Goal: Obtain resource: Download file/media

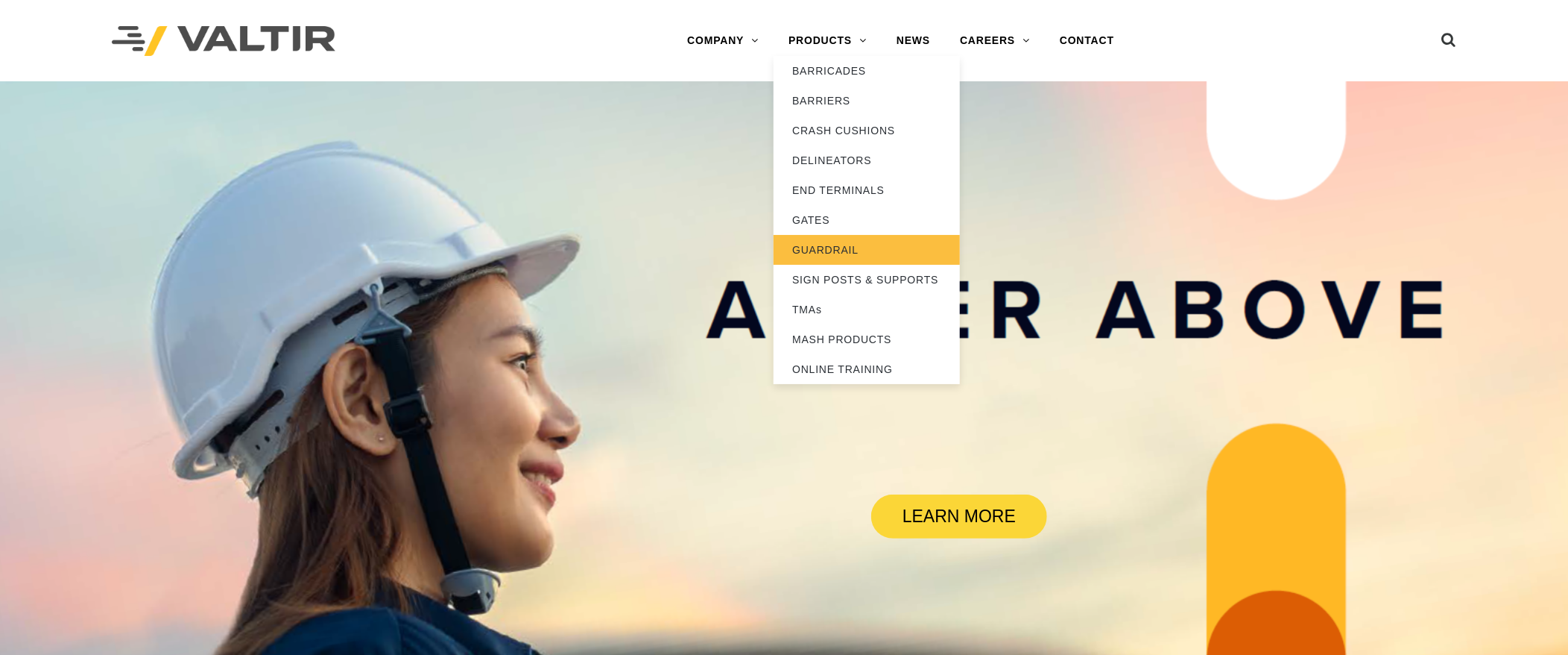
click at [858, 251] on link "GUARDRAIL" at bounding box center [867, 249] width 186 height 30
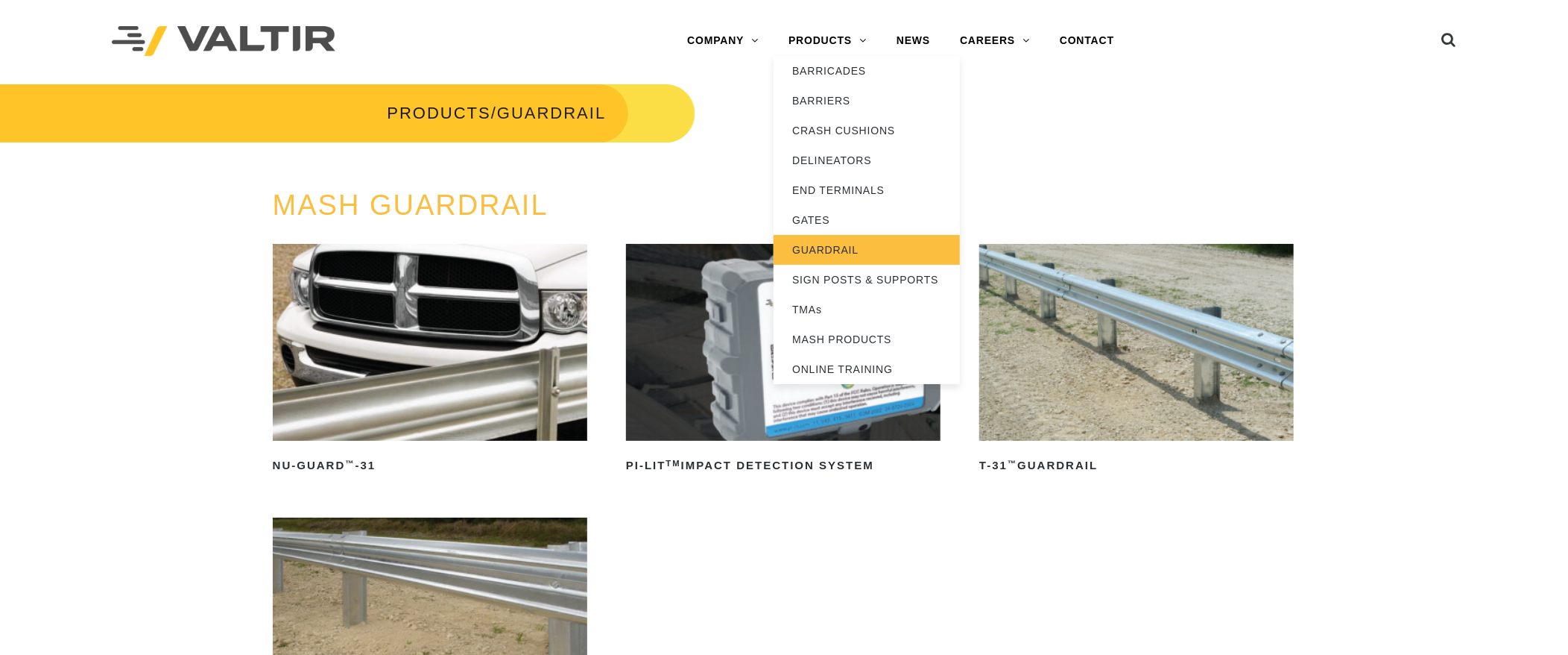
click at [843, 247] on link "GUARDRAIL" at bounding box center [867, 249] width 186 height 30
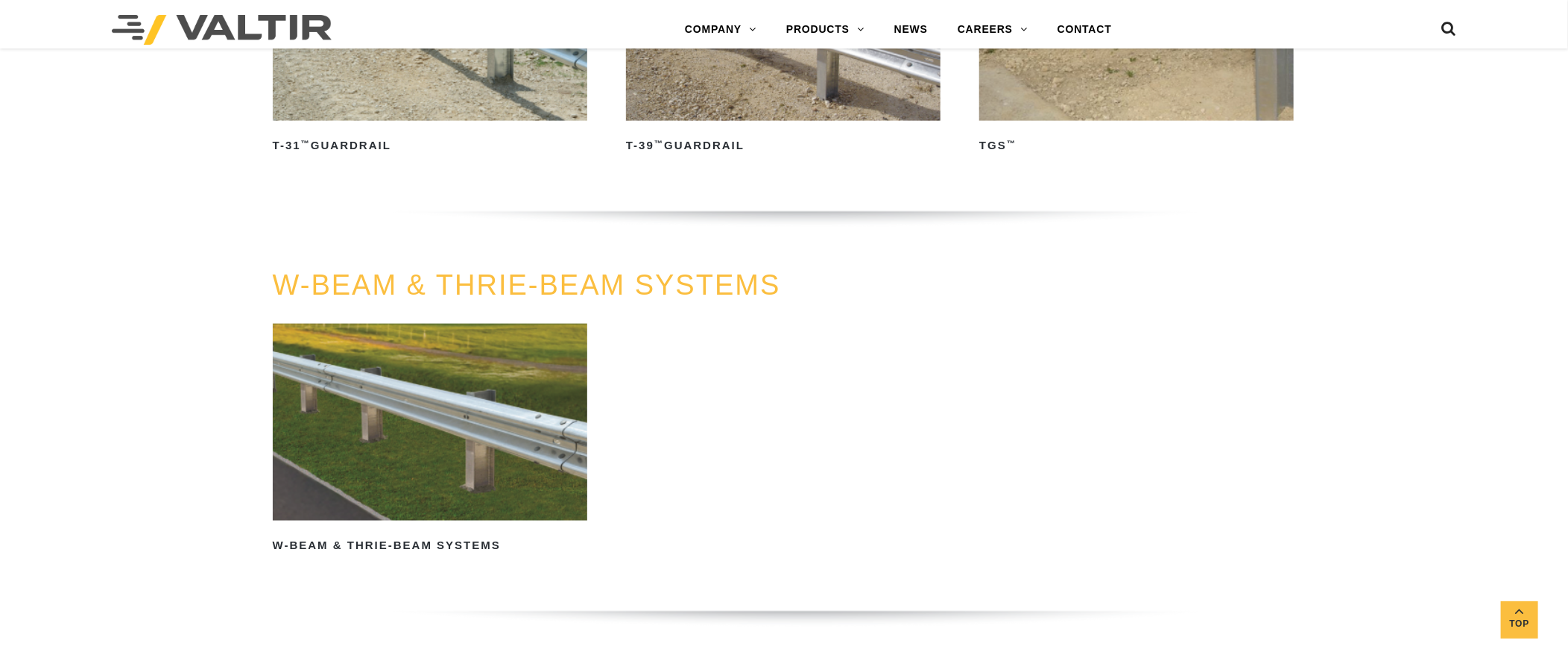
scroll to position [1043, 0]
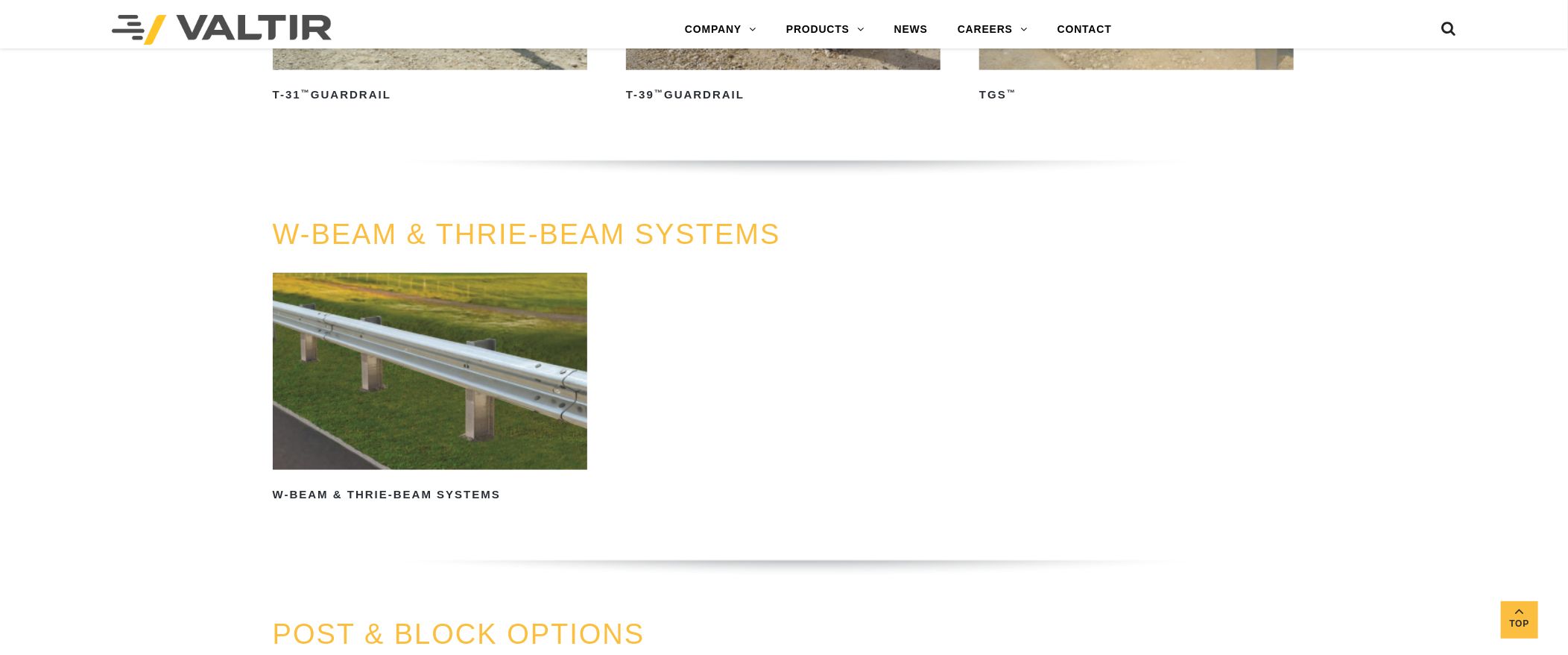
click at [502, 305] on img at bounding box center [430, 371] width 315 height 197
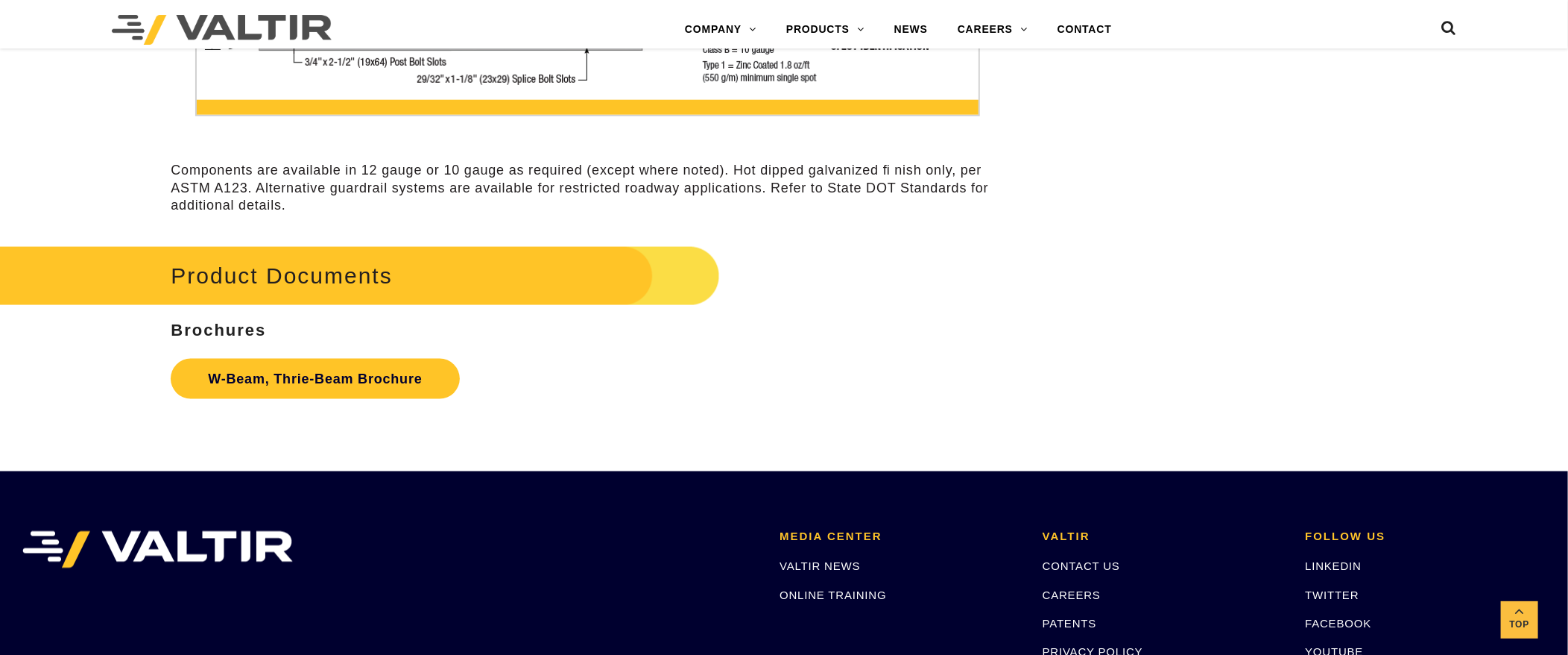
scroll to position [4770, 0]
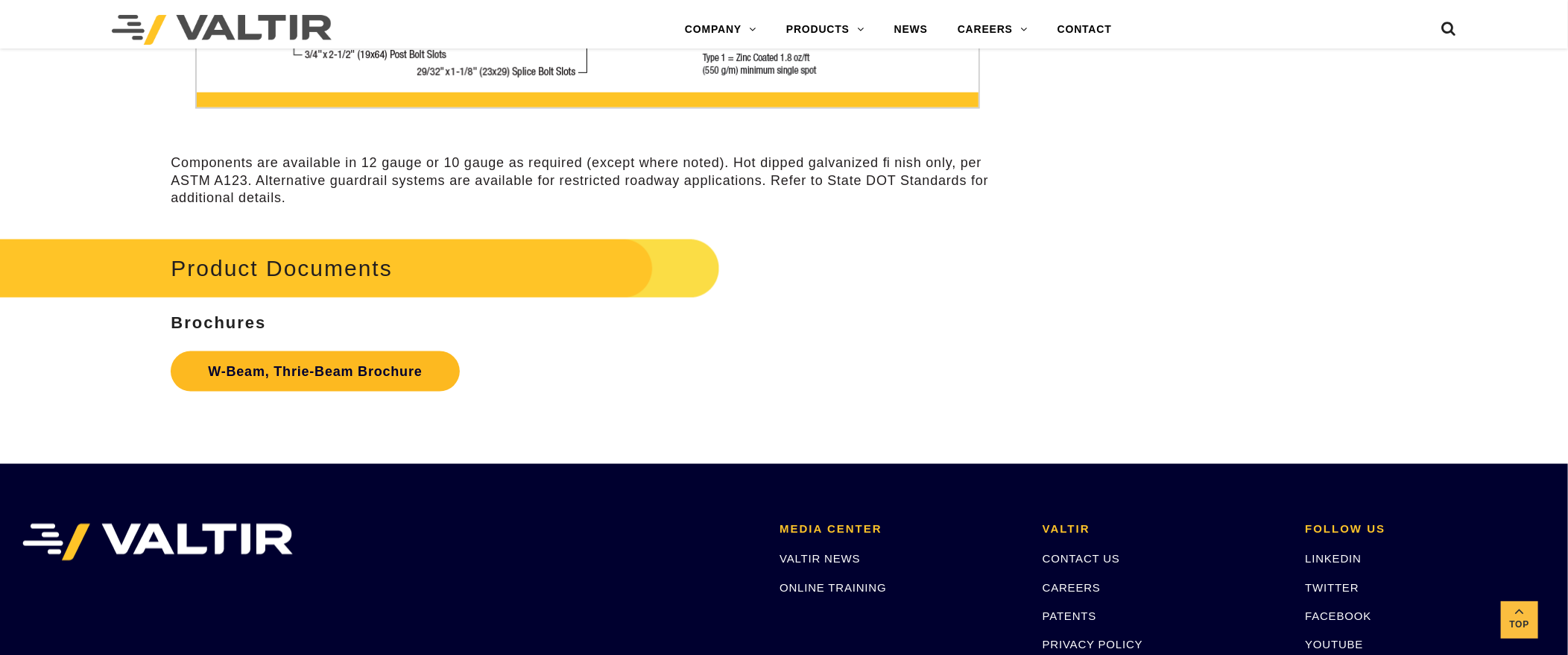
click at [396, 361] on link "W-Beam, Thrie-Beam Brochure" at bounding box center [315, 370] width 288 height 40
